Goal: Transaction & Acquisition: Obtain resource

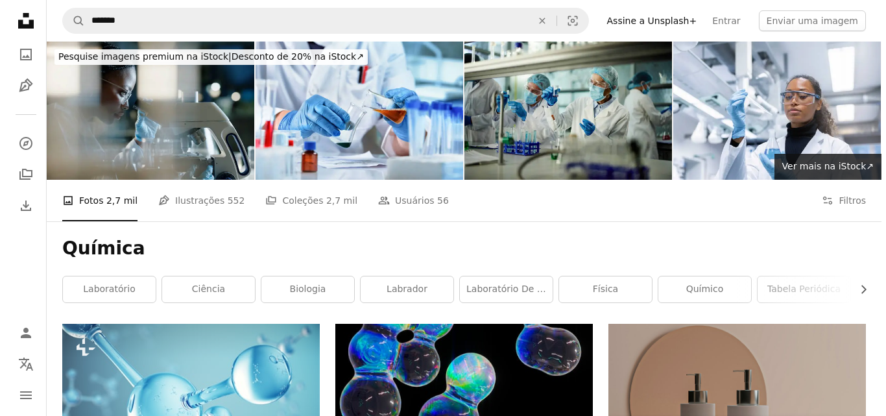
scroll to position [195, 0]
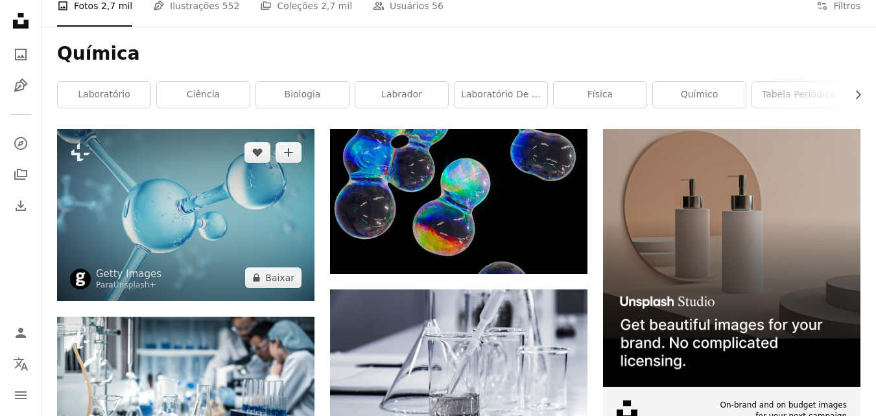
click at [241, 222] on img at bounding box center [186, 214] width 258 height 171
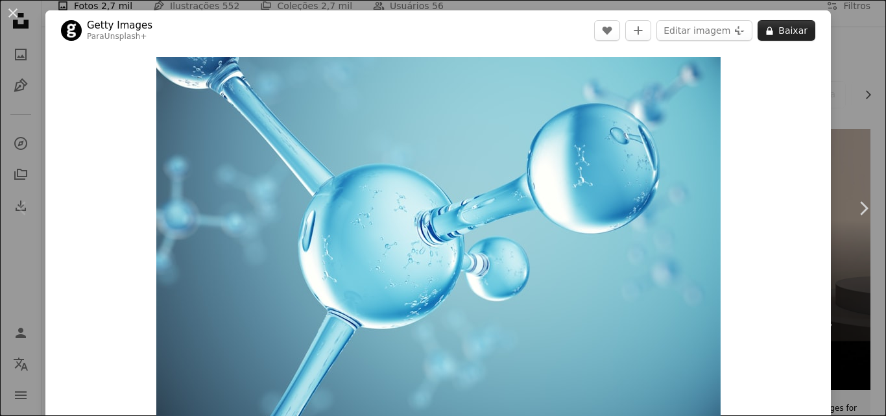
click at [767, 34] on icon "A lock" at bounding box center [770, 31] width 10 height 10
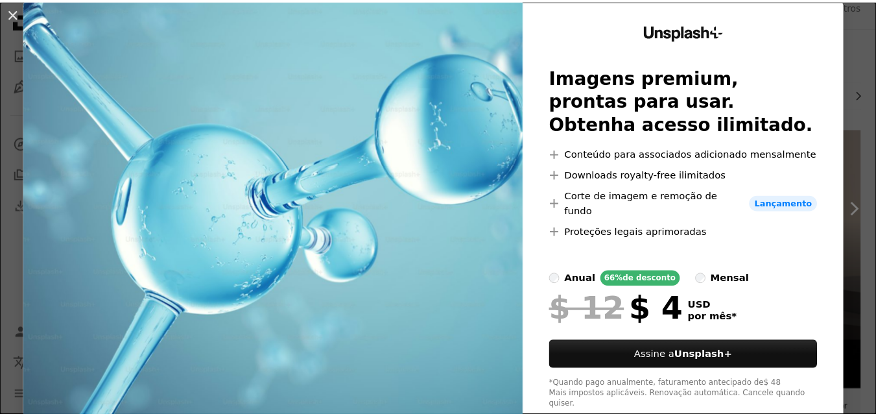
scroll to position [63, 0]
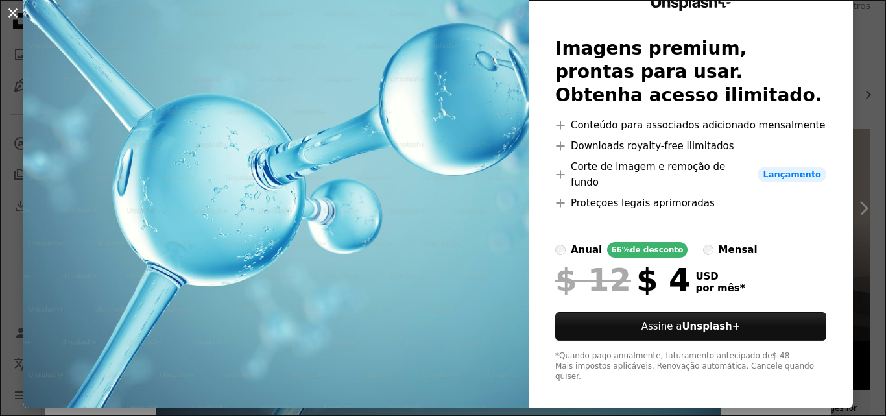
click at [6, 12] on button "An X shape" at bounding box center [13, 13] width 16 height 16
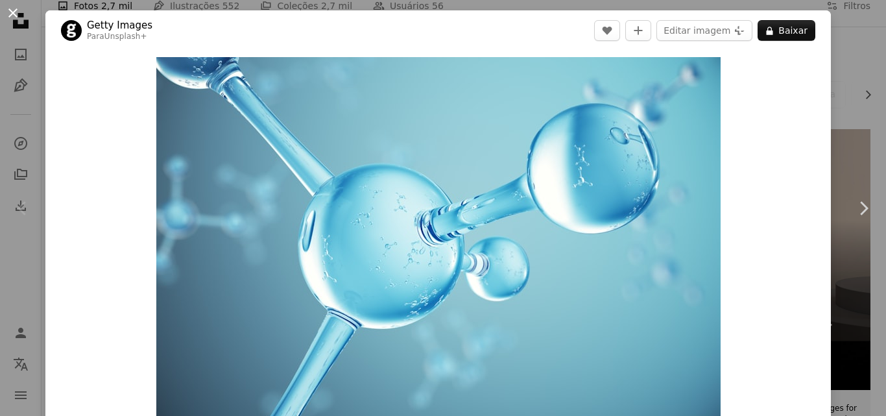
click at [8, 12] on button "An X shape" at bounding box center [13, 13] width 16 height 16
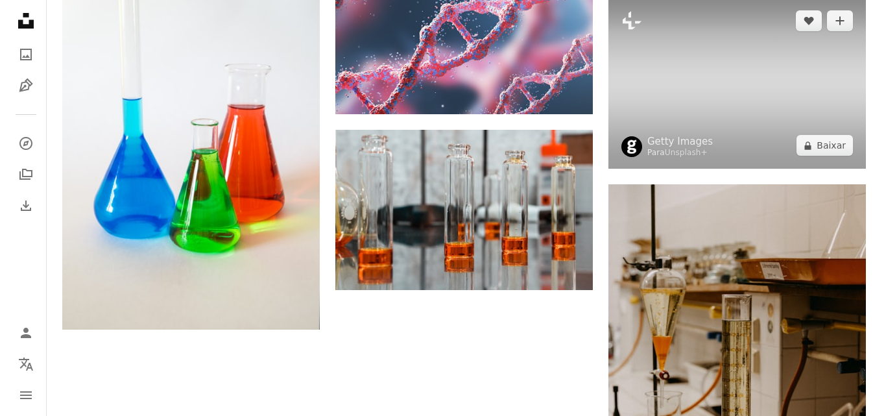
scroll to position [1492, 0]
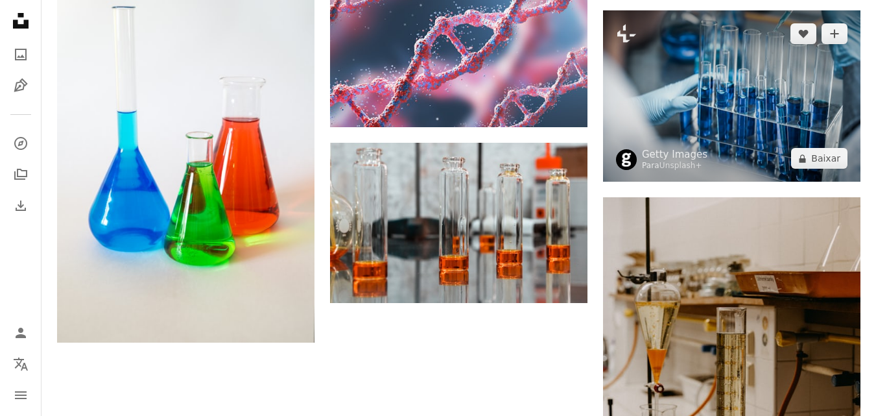
click at [816, 103] on img at bounding box center [732, 95] width 258 height 171
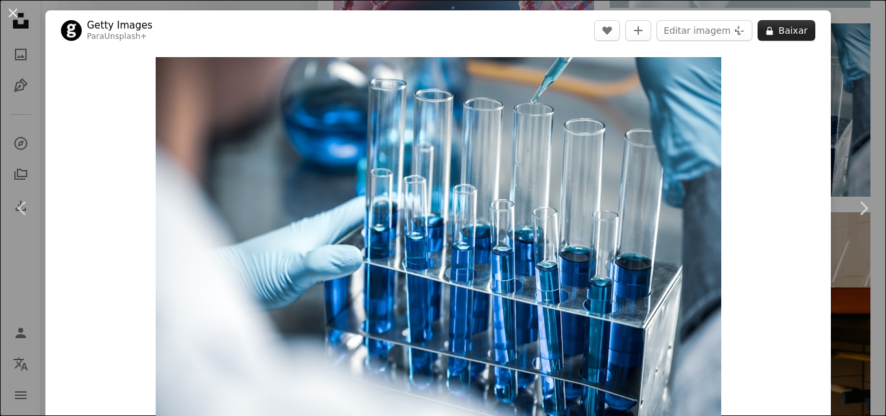
click at [768, 30] on icon "A lock" at bounding box center [770, 31] width 10 height 10
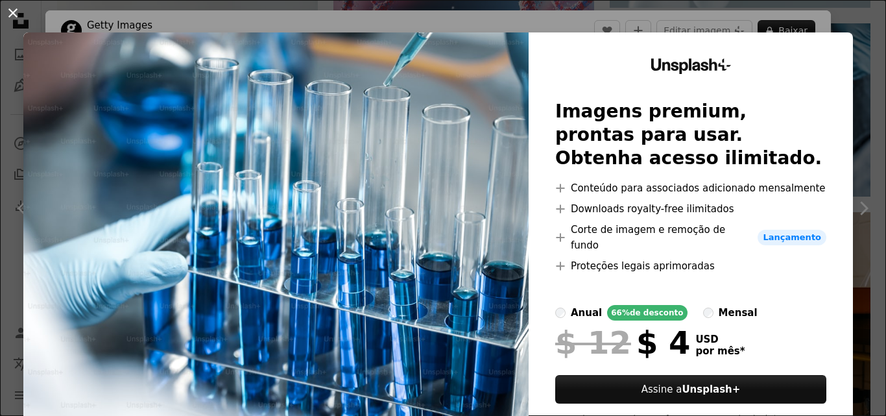
click at [14, 12] on button "An X shape" at bounding box center [13, 13] width 16 height 16
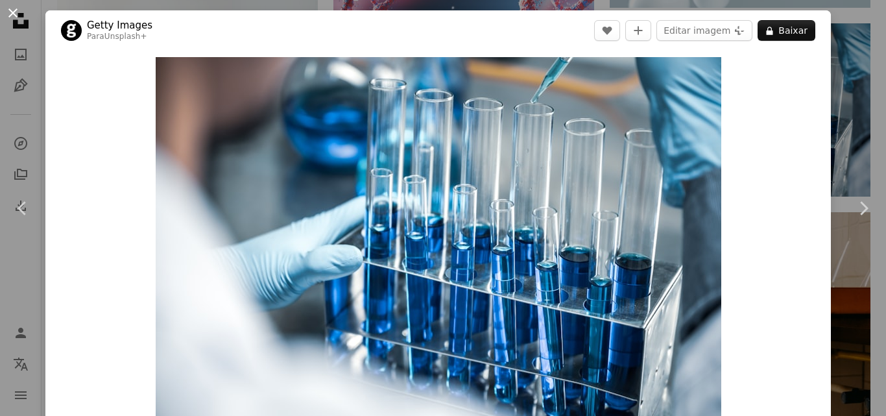
click at [12, 15] on button "An X shape" at bounding box center [13, 13] width 16 height 16
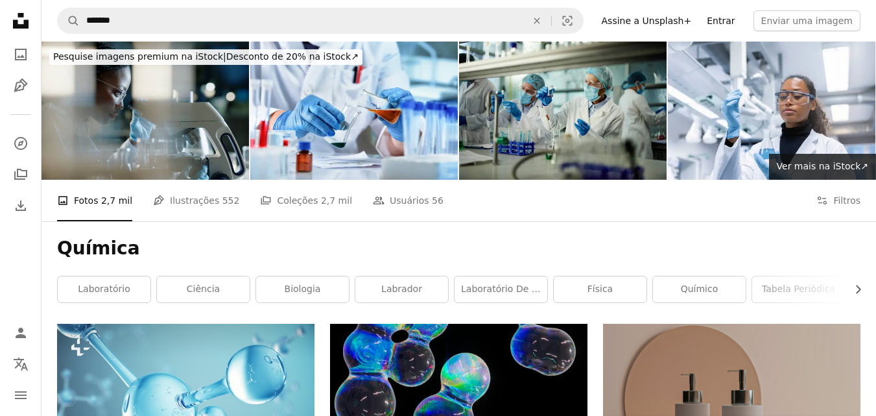
click at [725, 19] on link "Entrar" at bounding box center [720, 20] width 43 height 21
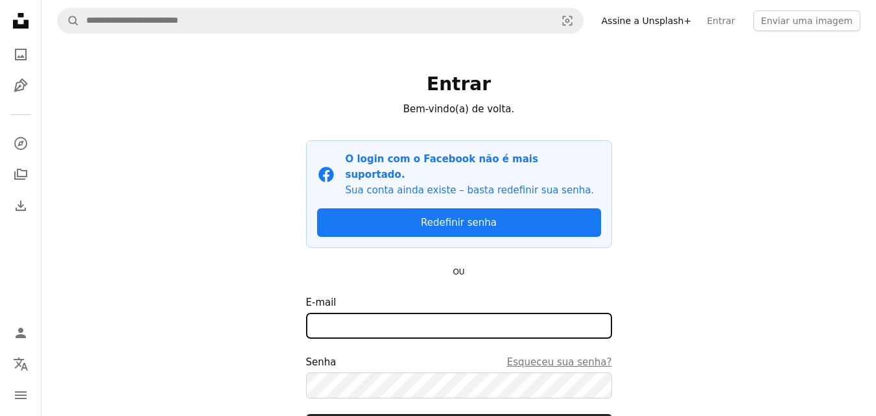
click at [439, 313] on input "E-mail" at bounding box center [459, 326] width 306 height 26
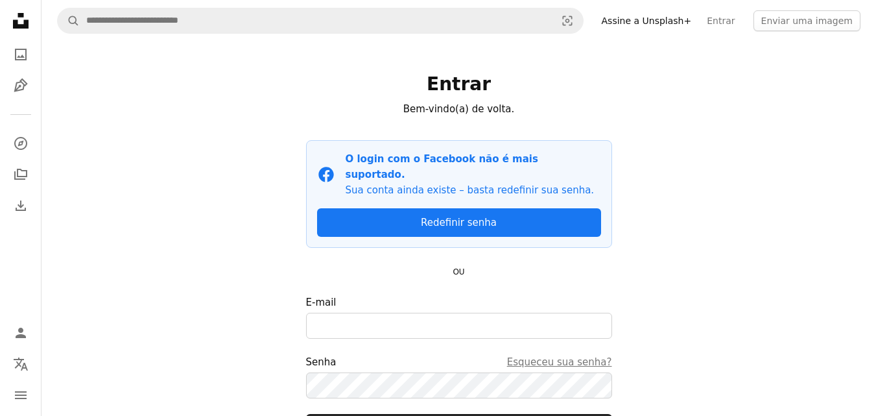
click at [712, 217] on div "A magnifying glass Visual search Assine a Unsplash+ Entrar Enviar uma imagem En…" at bounding box center [459, 270] width 835 height 541
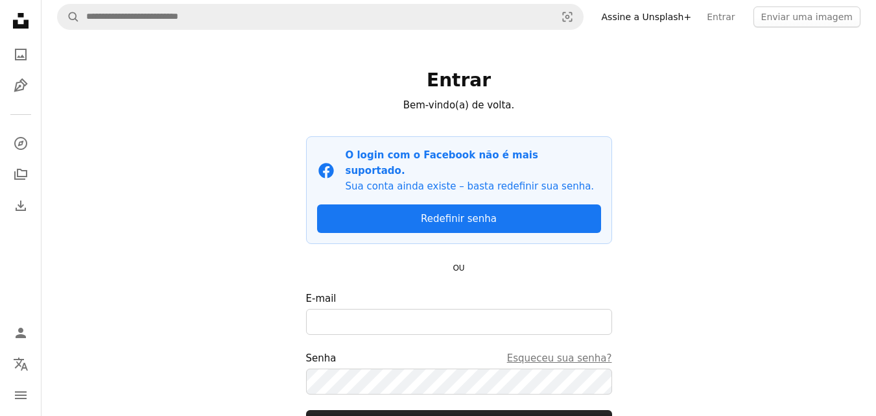
scroll to position [110, 0]
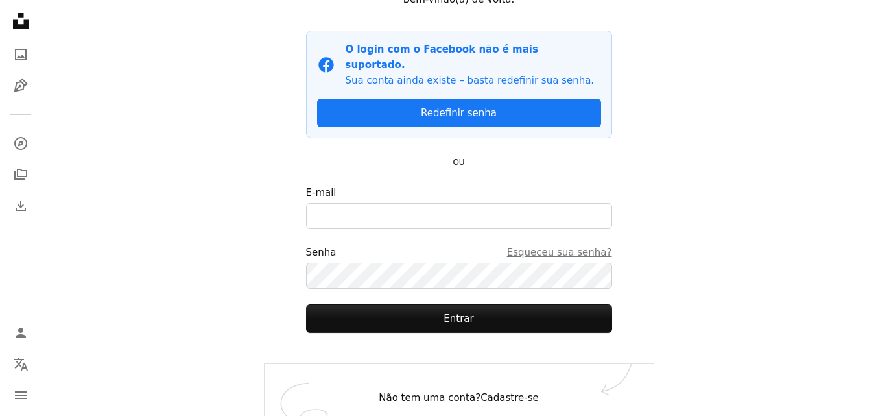
click at [518, 392] on link "Cadastre-se" at bounding box center [510, 398] width 58 height 12
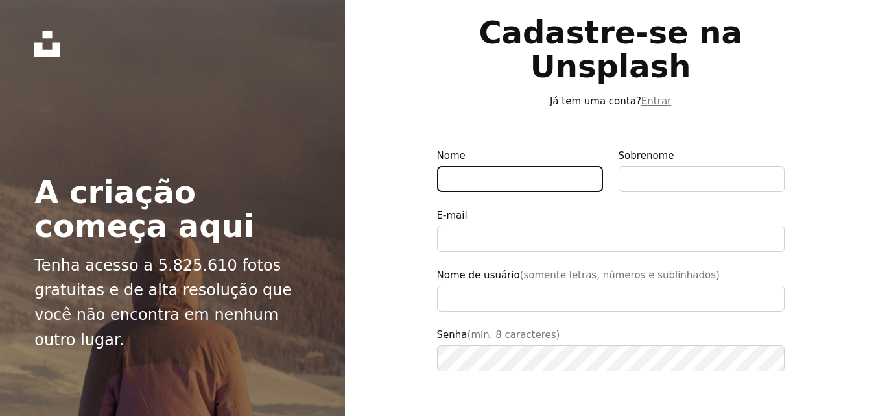
click at [509, 178] on input "Nome" at bounding box center [520, 179] width 166 height 26
type input "******"
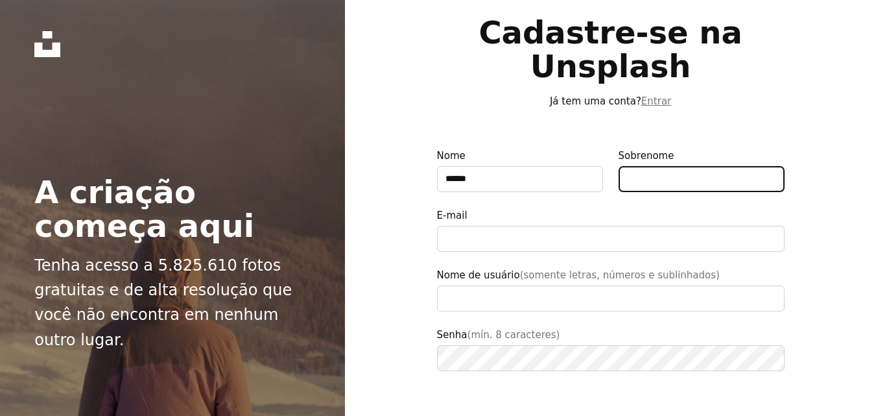
click at [640, 175] on input "Sobrenome" at bounding box center [702, 179] width 166 height 26
type input "**********"
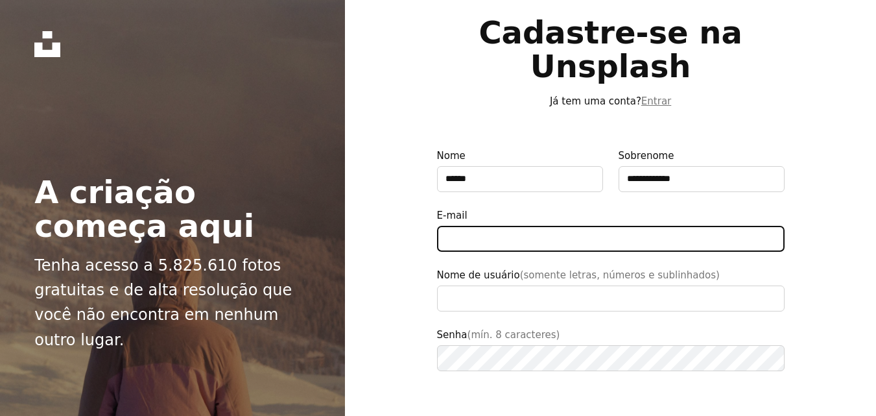
click at [579, 248] on input "E-mail" at bounding box center [611, 239] width 348 height 26
type input "**********"
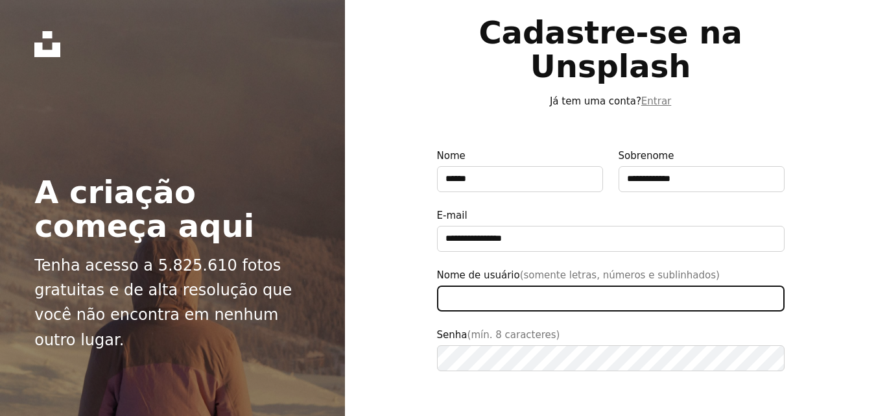
click at [536, 298] on input "Nome de usuário (somente letras, números e sublinhados)" at bounding box center [611, 298] width 348 height 26
click at [536, 297] on input "Nome de usuário (somente letras, números e sublinhados)" at bounding box center [611, 298] width 348 height 26
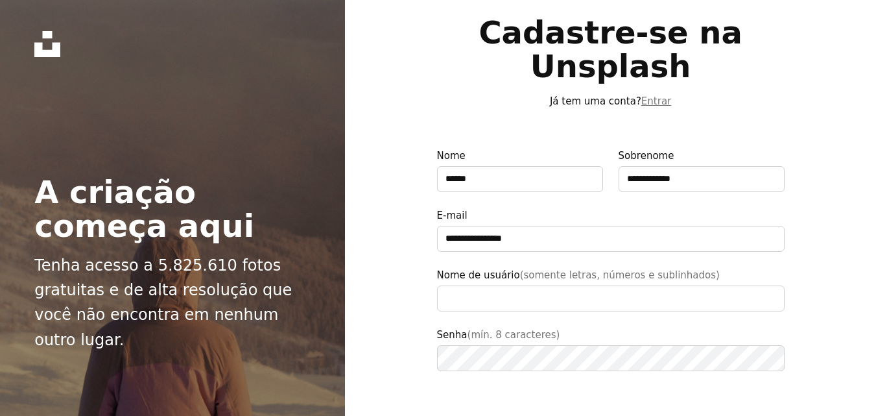
click at [727, 280] on label "Nome de usuário (somente letras, números e sublinhados)" at bounding box center [611, 289] width 348 height 44
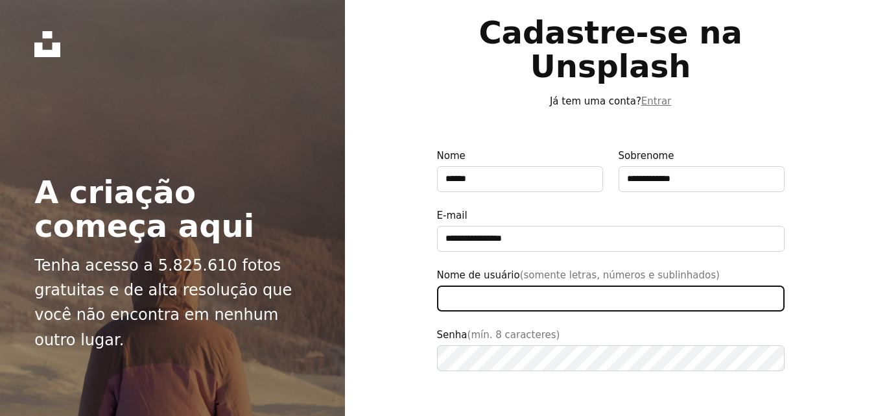
click at [727, 285] on input "Nome de usuário (somente letras, números e sublinhados)" at bounding box center [611, 298] width 348 height 26
type input "**********"
